Goal: Find specific page/section: Find specific page/section

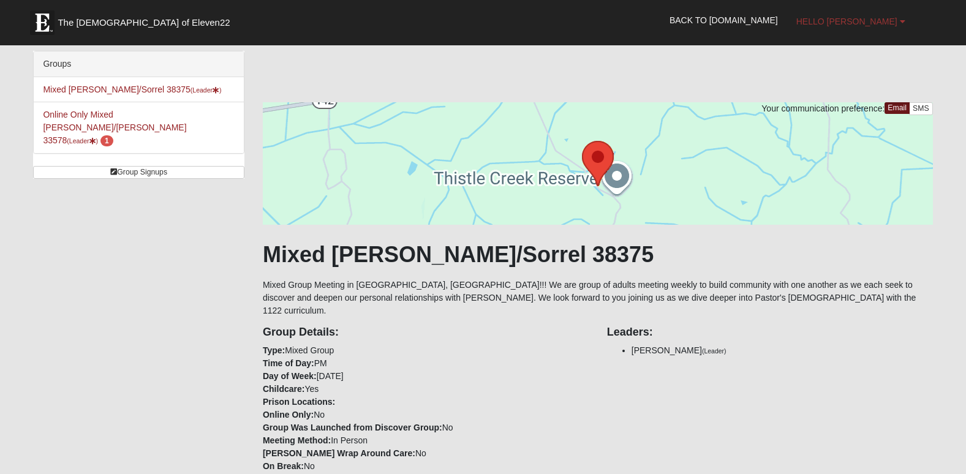
click at [894, 22] on span "Hello [PERSON_NAME]" at bounding box center [847, 22] width 101 height 10
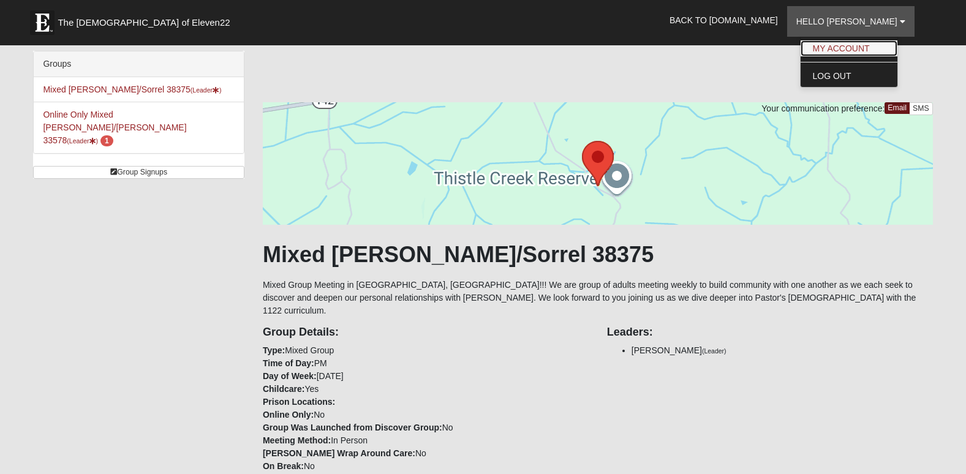
click at [860, 50] on link "My Account" at bounding box center [849, 48] width 97 height 16
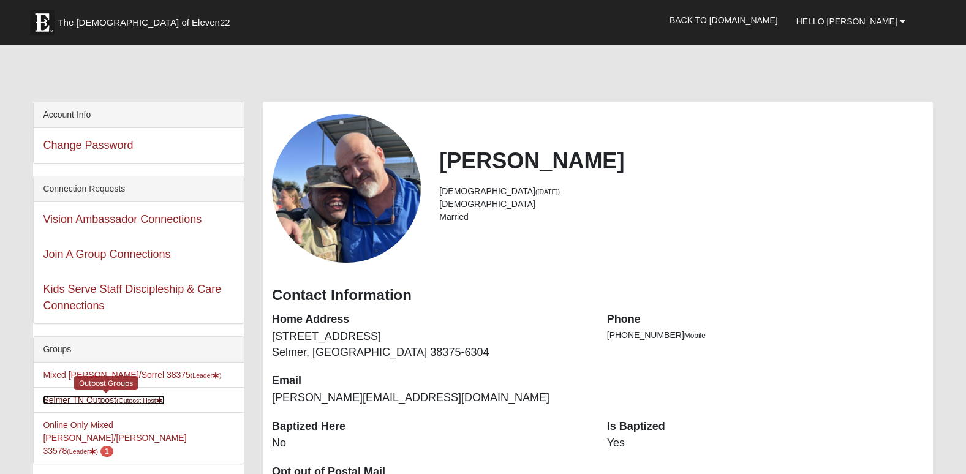
click at [99, 400] on link "Selmer TN Outpost (Outpost Host )" at bounding box center [104, 400] width 122 height 10
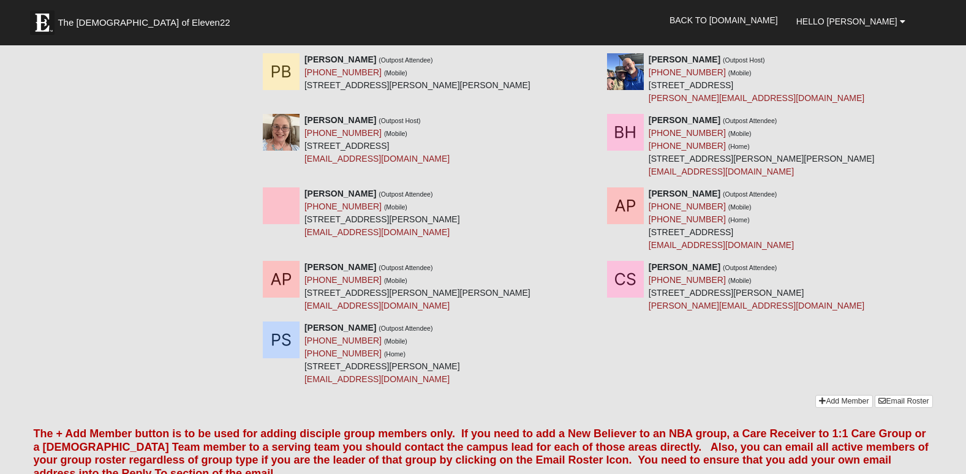
scroll to position [487, 0]
